Goal: Task Accomplishment & Management: Manage account settings

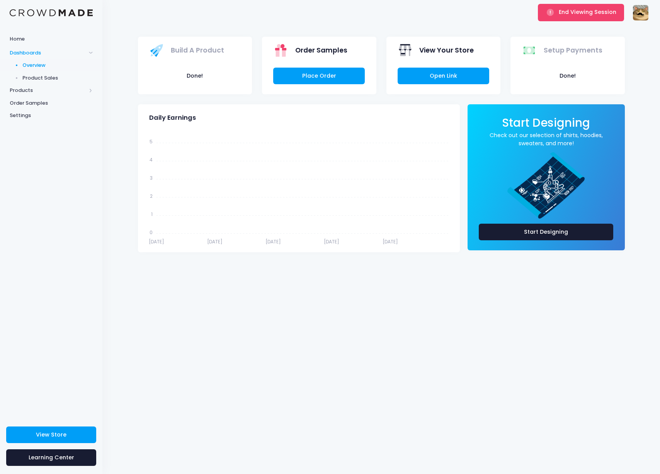
click at [305, 135] on icon "[DATE] Dec [DATE] Dec [DATE] Dec [DATE] Dec [DATE] Dec 31 5 5 4 4 3 3 2 2 1 1 0…" at bounding box center [298, 189] width 310 height 116
click at [64, 434] on span "View Store" at bounding box center [51, 435] width 31 height 8
click at [242, 179] on icon "Dec 31 Dec 31 Dec 31 Dec 31 Dec 31 Dec 31 Dec 31 Dec 31 Dec 31 Dec 31 5 5 4 4 3…" at bounding box center [298, 189] width 310 height 116
click at [201, 83] on button "Done!" at bounding box center [195, 76] width 92 height 17
click at [63, 77] on span "Product Sales" at bounding box center [57, 78] width 71 height 8
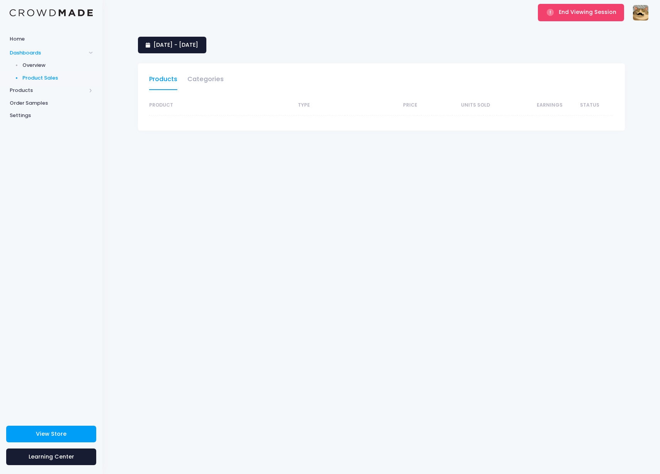
select select "25"
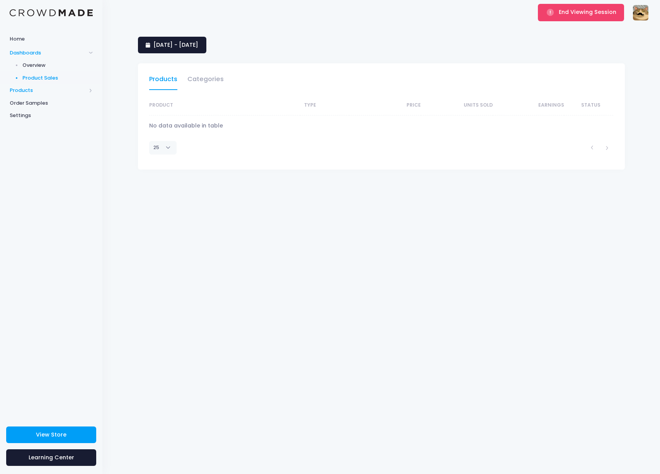
click at [22, 84] on span "Products" at bounding box center [51, 90] width 102 height 13
click at [18, 39] on span "Home" at bounding box center [51, 39] width 83 height 8
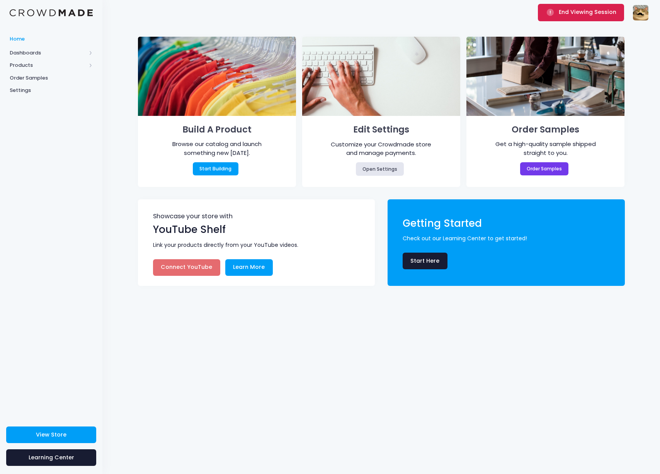
click at [566, 15] on span "End Viewing Session" at bounding box center [588, 12] width 58 height 8
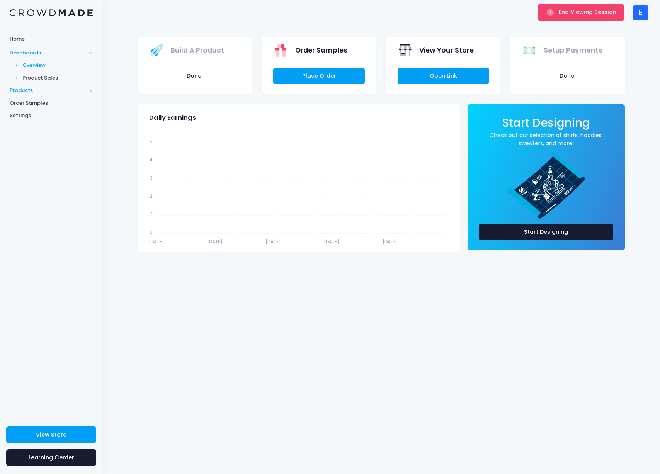
click at [44, 87] on span "Products" at bounding box center [48, 91] width 76 height 8
click at [44, 91] on span "Product Editor" at bounding box center [57, 91] width 71 height 8
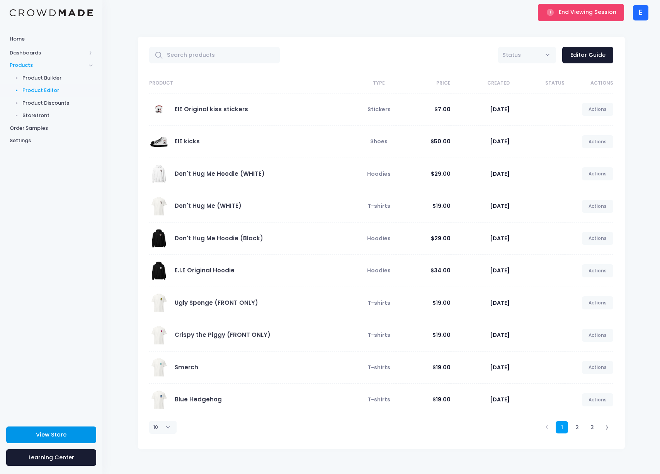
click at [70, 438] on link "View Store" at bounding box center [51, 434] width 90 height 17
click at [574, 14] on span "End Viewing Session" at bounding box center [588, 12] width 58 height 8
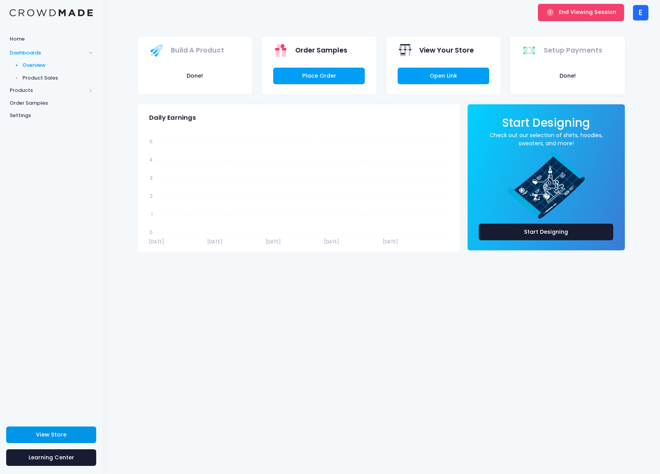
click at [61, 431] on span "View Store" at bounding box center [51, 435] width 31 height 8
click at [637, 9] on div "E" at bounding box center [640, 12] width 15 height 15
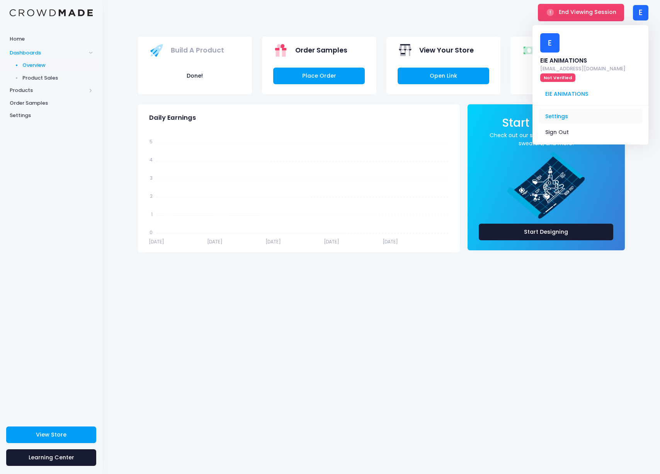
click at [583, 109] on link "Settings" at bounding box center [590, 116] width 104 height 15
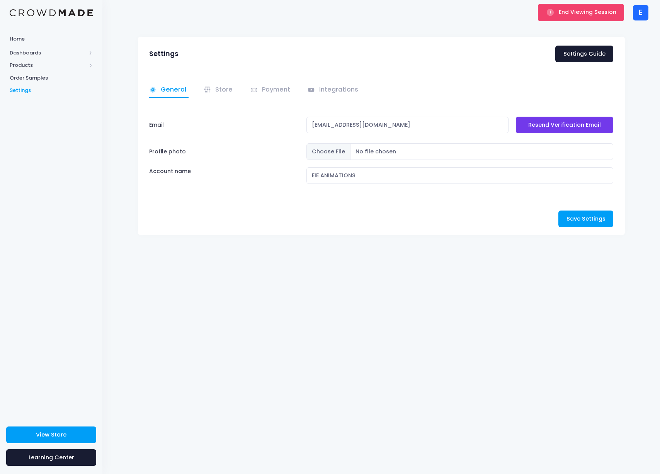
click at [201, 90] on li "Store" at bounding box center [220, 90] width 42 height 15
click at [342, 89] on link "Integrations" at bounding box center [333, 90] width 53 height 15
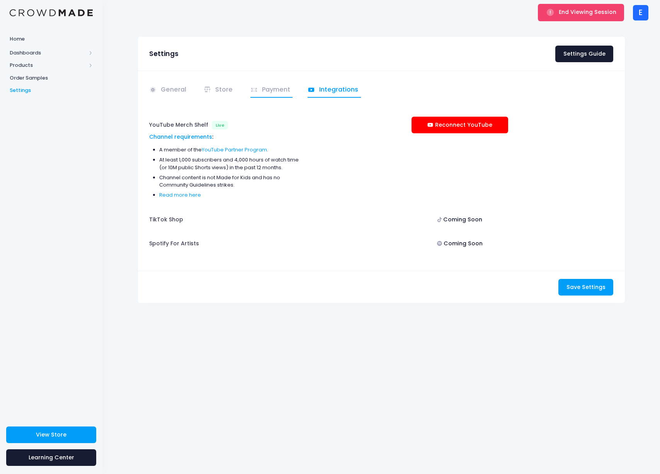
click at [267, 91] on link "Payment" at bounding box center [271, 90] width 42 height 15
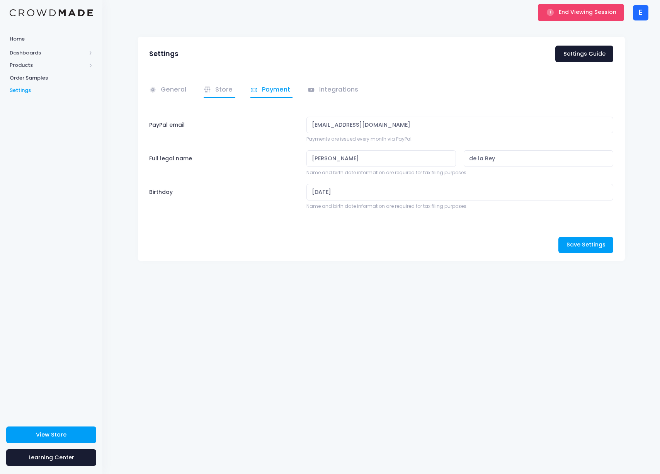
click at [221, 87] on link "Store" at bounding box center [220, 90] width 32 height 15
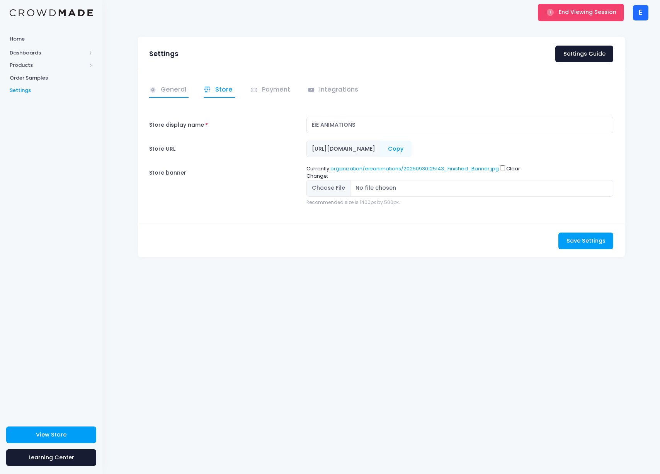
click at [175, 87] on link "General" at bounding box center [169, 90] width 40 height 15
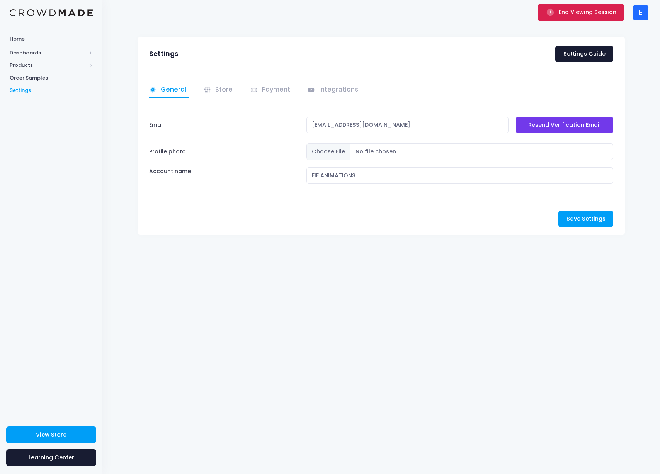
click at [576, 7] on button "End Viewing Session" at bounding box center [581, 12] width 86 height 17
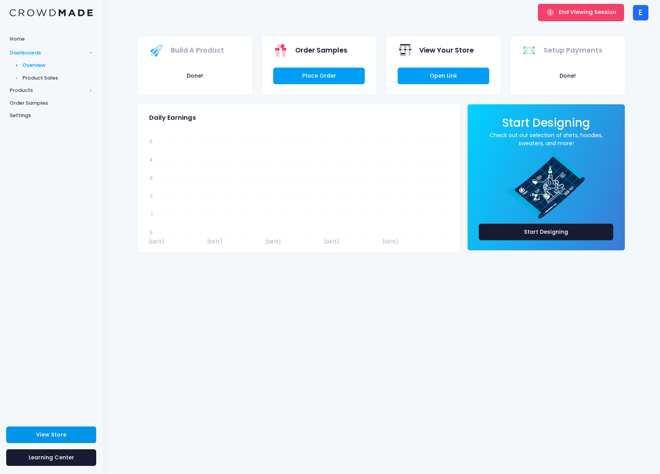
click at [53, 440] on link "View Store" at bounding box center [51, 434] width 90 height 17
click at [579, 8] on button "End Viewing Session" at bounding box center [581, 12] width 86 height 17
